Goal: Information Seeking & Learning: Learn about a topic

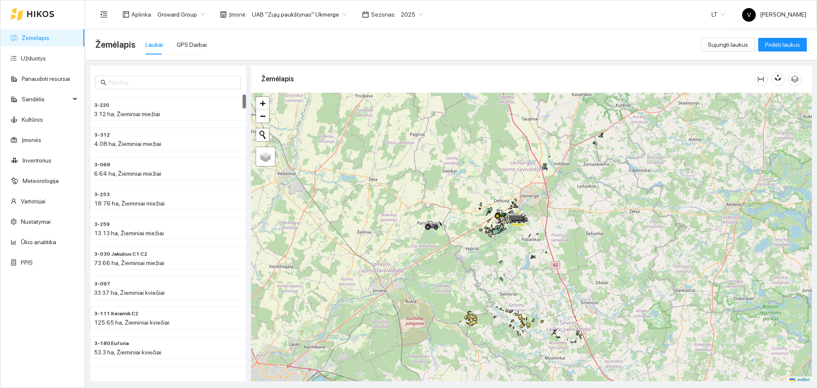
scroll to position [3, 0]
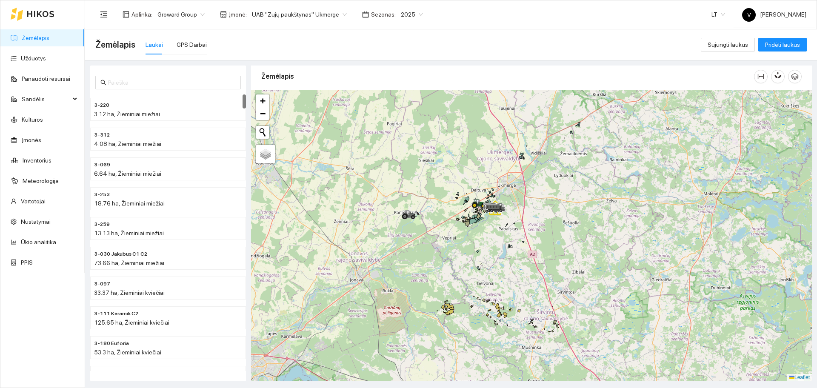
drag, startPoint x: 569, startPoint y: 283, endPoint x: 542, endPoint y: 274, distance: 27.8
click at [542, 274] on div at bounding box center [531, 235] width 561 height 291
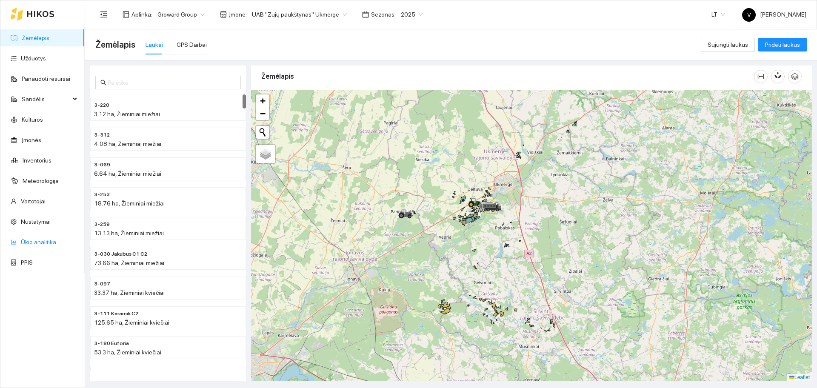
click at [41, 243] on link "Ūkio analitika" at bounding box center [38, 242] width 35 height 7
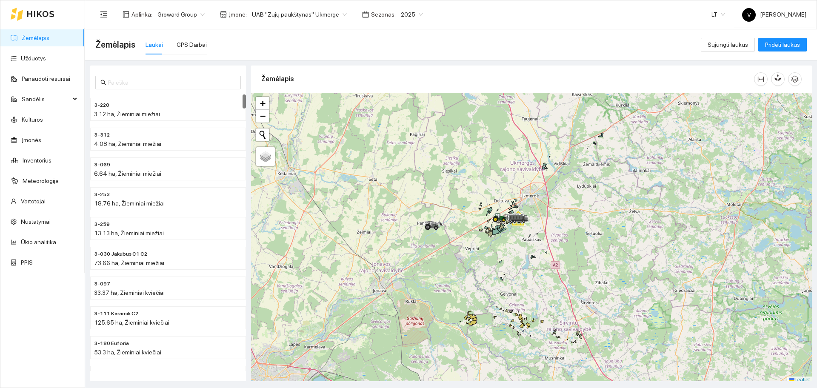
scroll to position [3, 0]
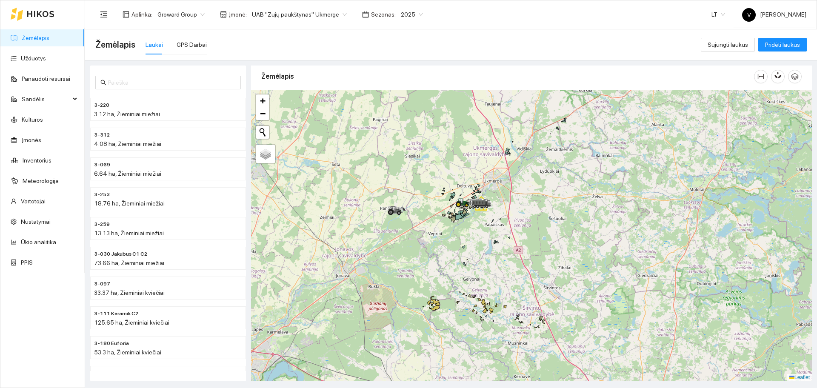
drag, startPoint x: 510, startPoint y: 265, endPoint x: 473, endPoint y: 253, distance: 39.0
click at [473, 253] on div at bounding box center [531, 235] width 561 height 291
click at [49, 245] on link "Ūkio analitika" at bounding box center [38, 242] width 35 height 7
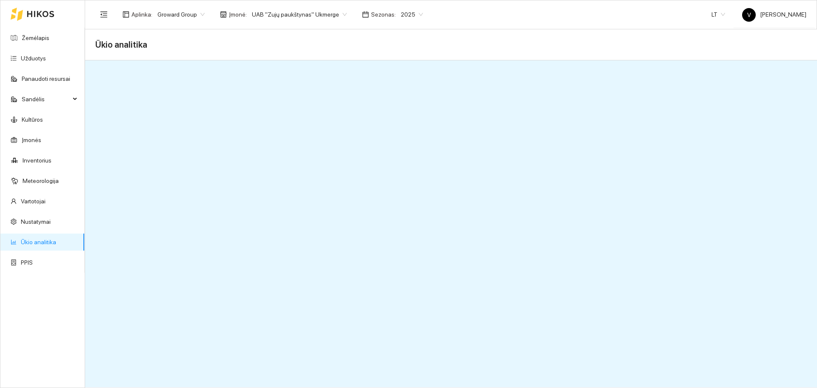
click at [37, 241] on link "Ūkio analitika" at bounding box center [38, 242] width 35 height 7
click at [34, 244] on link "Ūkio analitika" at bounding box center [38, 242] width 35 height 7
click at [45, 239] on link "Ūkio analitika" at bounding box center [38, 242] width 35 height 7
click at [315, 15] on span "UAB "Zujų paukštynas" Ukmerge" at bounding box center [299, 14] width 95 height 13
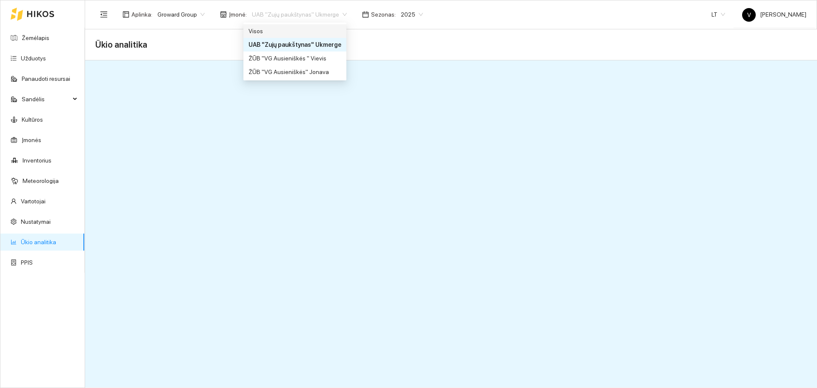
click at [299, 26] on div "Visos" at bounding box center [294, 31] width 103 height 14
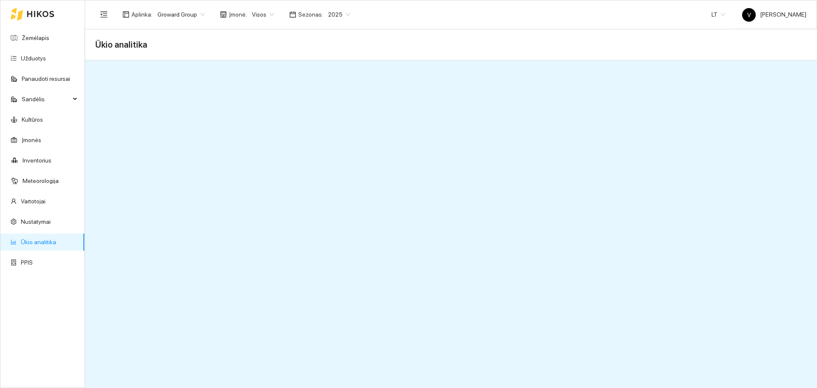
click at [43, 239] on link "Ūkio analitika" at bounding box center [38, 242] width 35 height 7
click at [42, 241] on link "Ūkio analitika" at bounding box center [38, 242] width 35 height 7
click at [43, 241] on link "Ūkio analitika" at bounding box center [38, 242] width 35 height 7
click at [323, 15] on div "2025" at bounding box center [339, 15] width 32 height 14
click at [334, 111] on div "2026" at bounding box center [333, 112] width 22 height 9
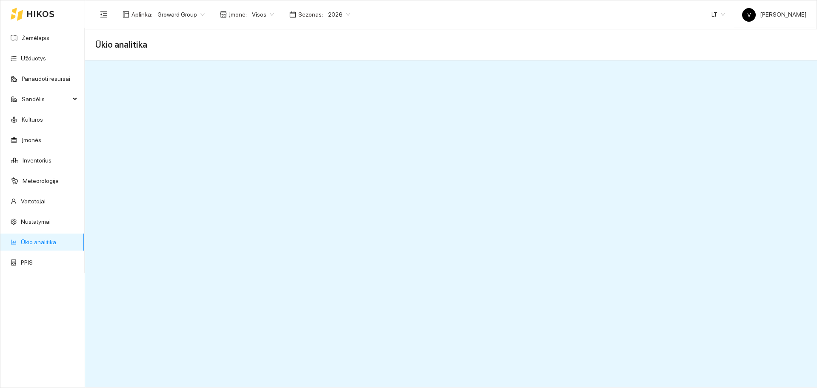
click at [308, 17] on span "Sezonas :" at bounding box center [310, 14] width 25 height 9
click at [328, 12] on span "2026" at bounding box center [339, 14] width 22 height 13
click at [331, 101] on div "2025" at bounding box center [333, 98] width 22 height 9
click at [309, 10] on span "Sezonas :" at bounding box center [310, 14] width 25 height 9
click at [308, 12] on span "Sezonas :" at bounding box center [310, 14] width 25 height 9
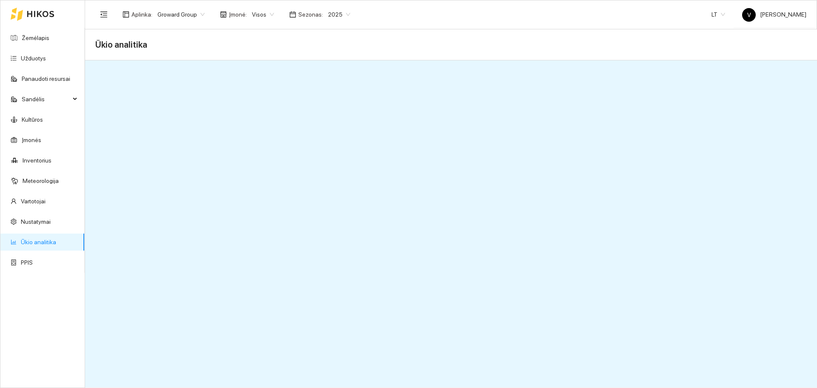
click at [340, 12] on span "2025" at bounding box center [339, 14] width 22 height 13
click at [333, 114] on div "2026" at bounding box center [333, 112] width 22 height 9
click at [328, 14] on span "2026" at bounding box center [339, 14] width 22 height 13
click at [331, 114] on div "2026" at bounding box center [333, 112] width 22 height 9
click at [342, 14] on span "2026" at bounding box center [339, 14] width 22 height 13
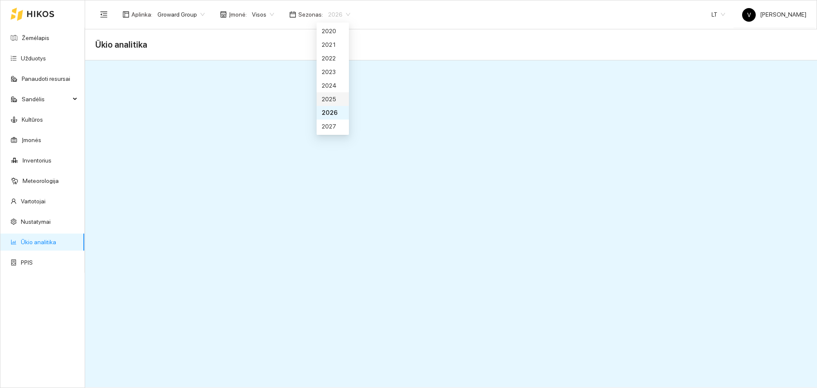
click at [332, 103] on div "2025" at bounding box center [333, 98] width 22 height 9
click at [335, 14] on span "2025" at bounding box center [339, 14] width 22 height 13
click at [263, 9] on span "Visos" at bounding box center [263, 14] width 22 height 13
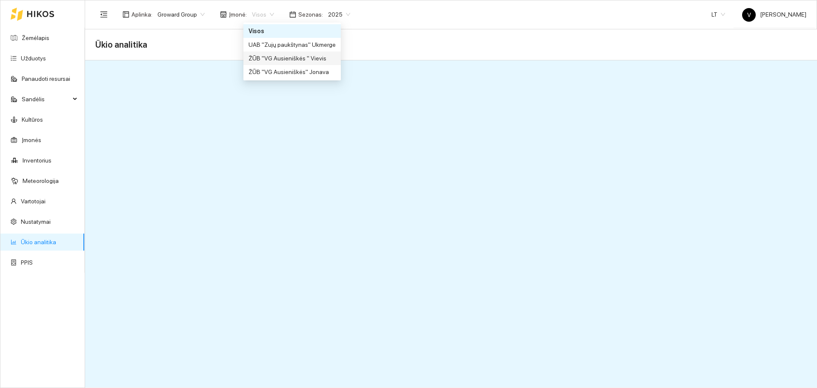
click at [287, 55] on div "ŽŪB "VG Ausieniškės " Vievis" at bounding box center [291, 58] width 87 height 9
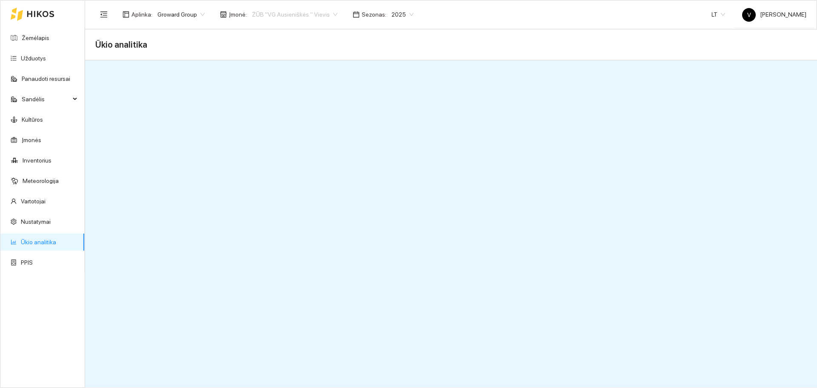
click at [317, 14] on span "ŽŪB "VG Ausieniškės " Vievis" at bounding box center [294, 14] width 85 height 13
click at [288, 70] on div "ŽŪB "VG Ausieniškės" Jonava" at bounding box center [291, 71] width 87 height 9
click at [327, 16] on span "ŽŪB "VG Ausieniškės" Jonava" at bounding box center [296, 14] width 88 height 13
click at [317, 48] on div "UAB "Zujų paukštynas" Ukmerge" at bounding box center [291, 44] width 87 height 9
click at [404, 18] on span "2025" at bounding box center [412, 14] width 22 height 13
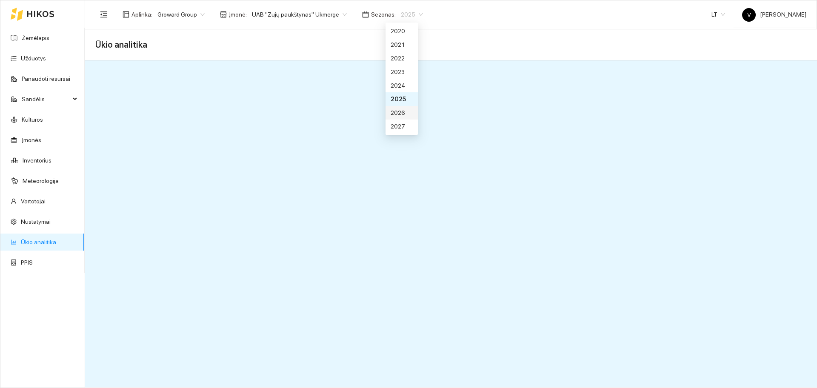
click at [402, 114] on div "2026" at bounding box center [401, 112] width 22 height 9
click at [404, 11] on span "2026" at bounding box center [412, 14] width 22 height 13
click at [400, 104] on div "2025" at bounding box center [401, 99] width 32 height 14
click at [291, 14] on span "UAB "Zujų paukštynas" Ukmerge" at bounding box center [299, 14] width 95 height 13
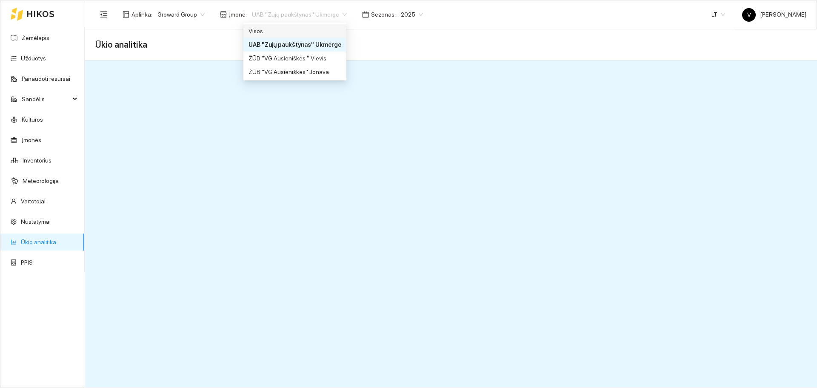
click at [271, 31] on div "Visos" at bounding box center [294, 30] width 93 height 9
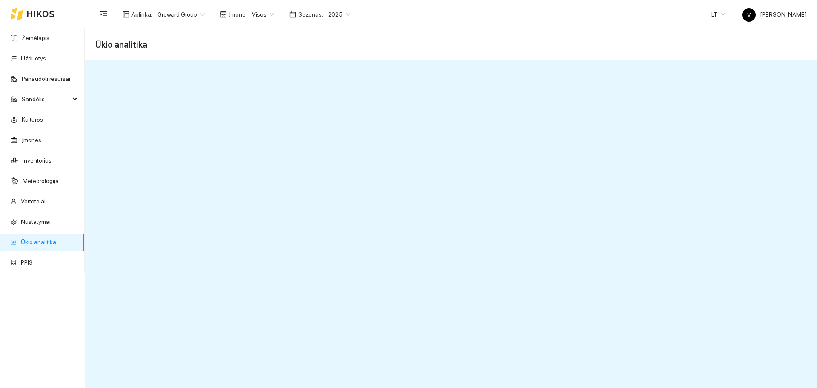
click at [316, 17] on div "Sezonas : 2025" at bounding box center [319, 15] width 71 height 14
click at [334, 14] on span "2025" at bounding box center [339, 14] width 22 height 13
click at [323, 14] on div "2025" at bounding box center [339, 15] width 32 height 14
click at [333, 113] on div "2026" at bounding box center [333, 112] width 22 height 9
click at [187, 13] on span "Groward Group" at bounding box center [180, 14] width 47 height 13
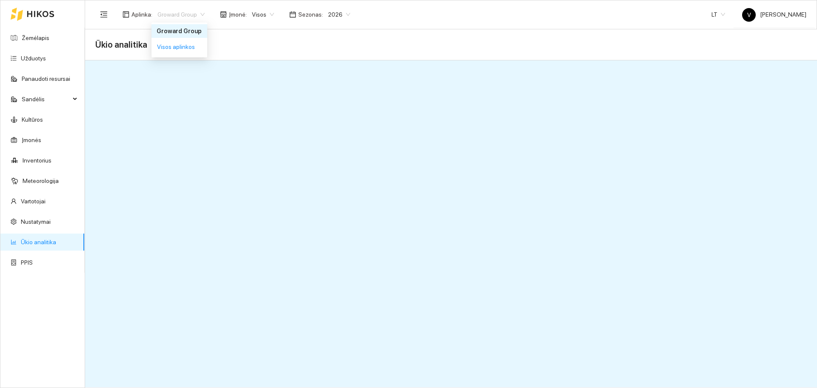
click at [254, 12] on span "Visos" at bounding box center [263, 14] width 22 height 13
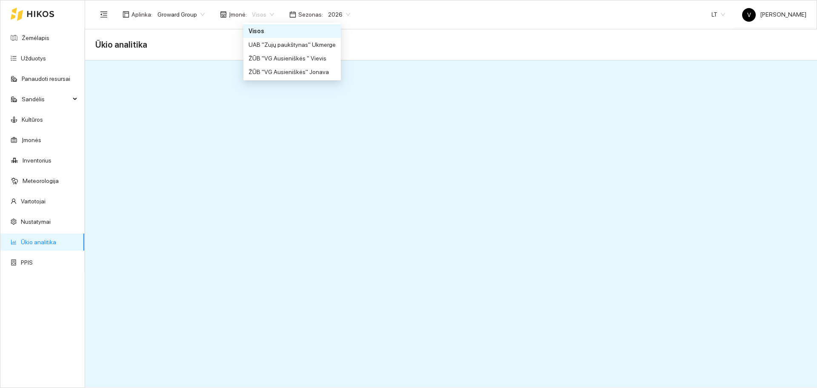
click at [297, 33] on div "Visos" at bounding box center [291, 30] width 87 height 9
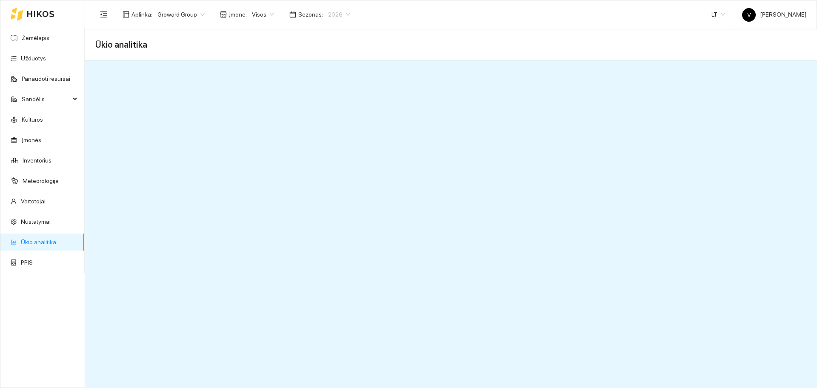
click at [328, 17] on span "2026" at bounding box center [339, 14] width 22 height 13
click at [339, 108] on div "2026" at bounding box center [332, 113] width 32 height 14
